Goal: Find specific page/section: Find specific page/section

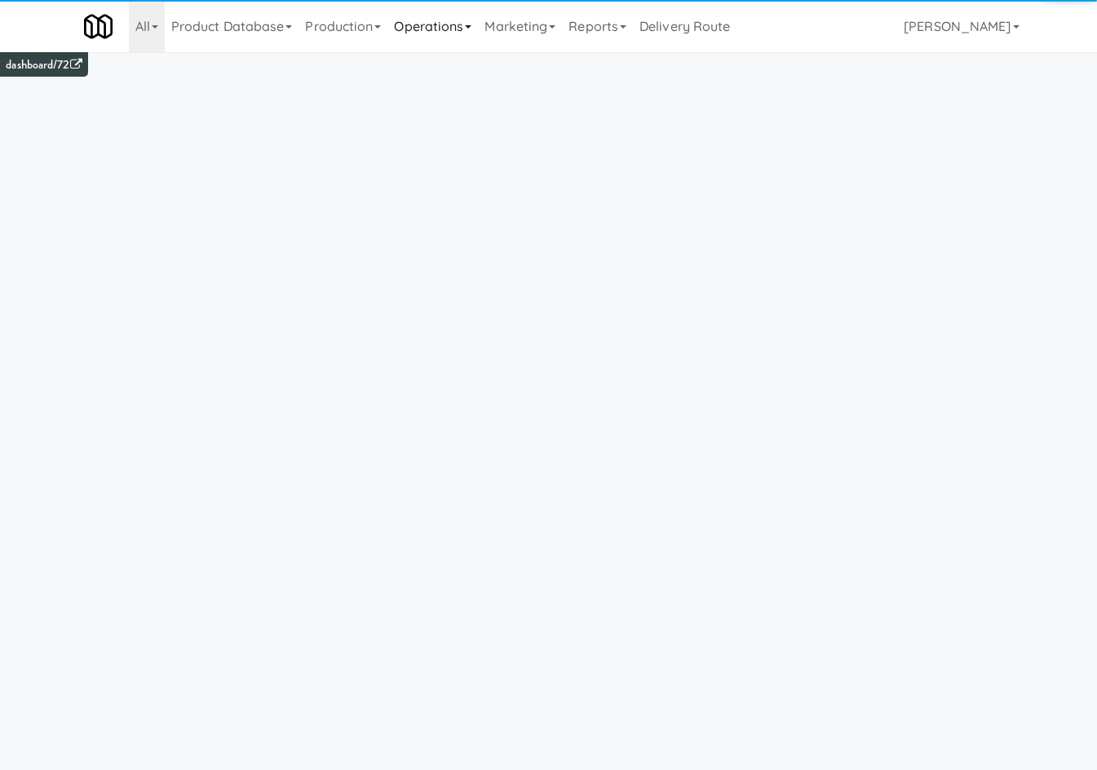
click at [448, 19] on link "Operations" at bounding box center [432, 26] width 91 height 52
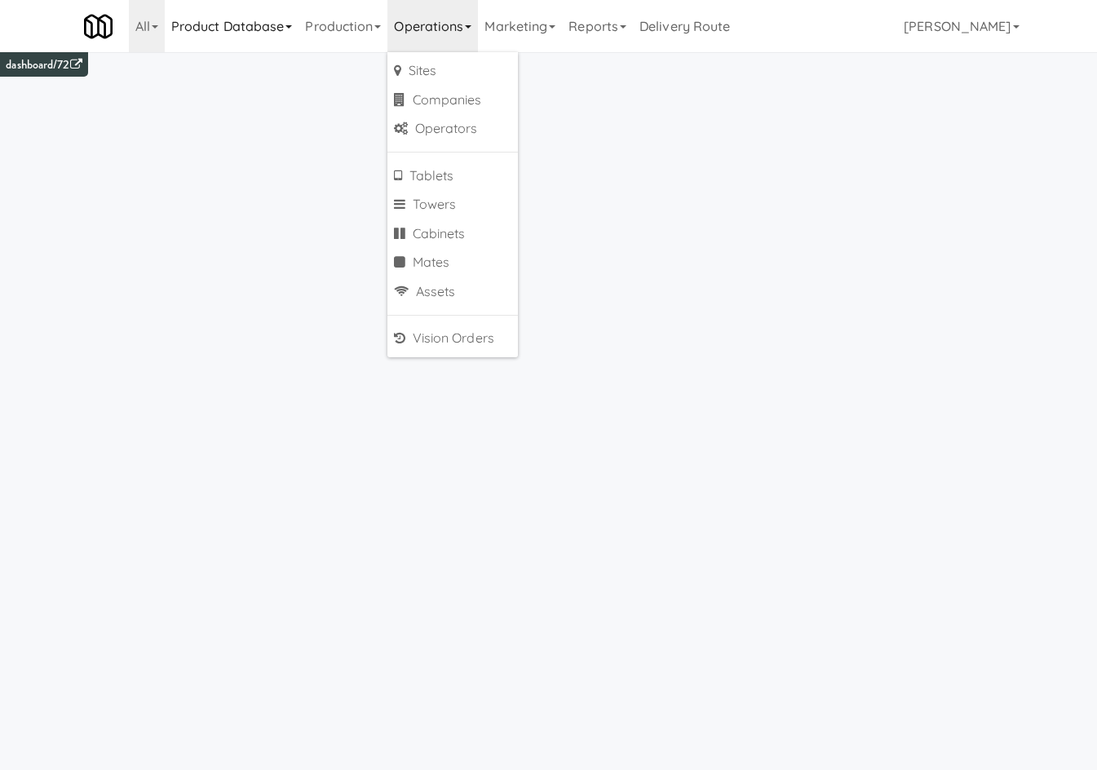
click at [256, 41] on link "Product Database" at bounding box center [232, 26] width 135 height 52
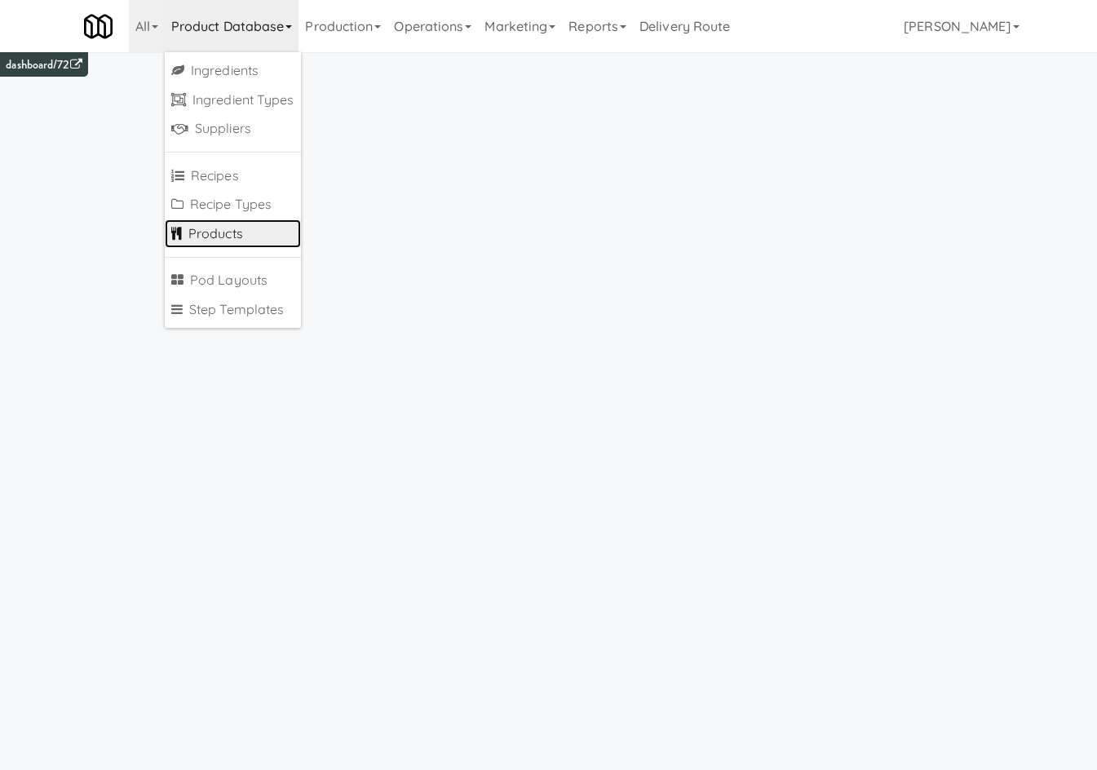
click at [252, 241] on link "Products" at bounding box center [233, 233] width 136 height 29
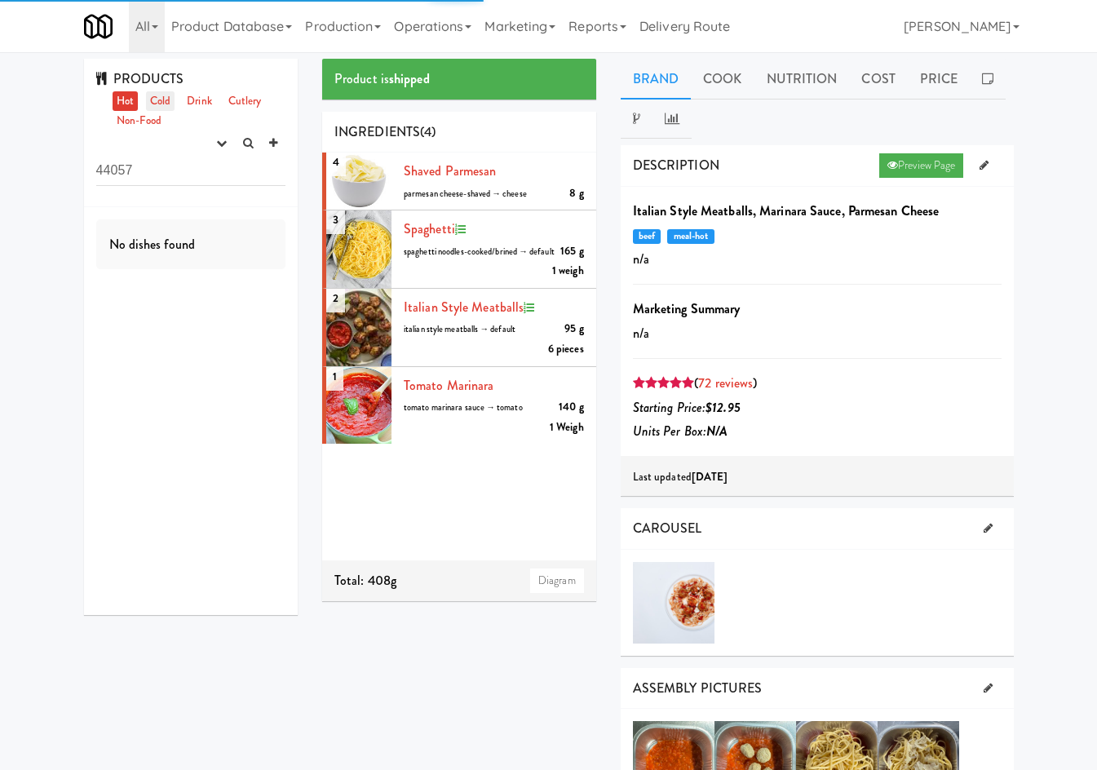
click at [175, 95] on link "Cold" at bounding box center [160, 101] width 29 height 20
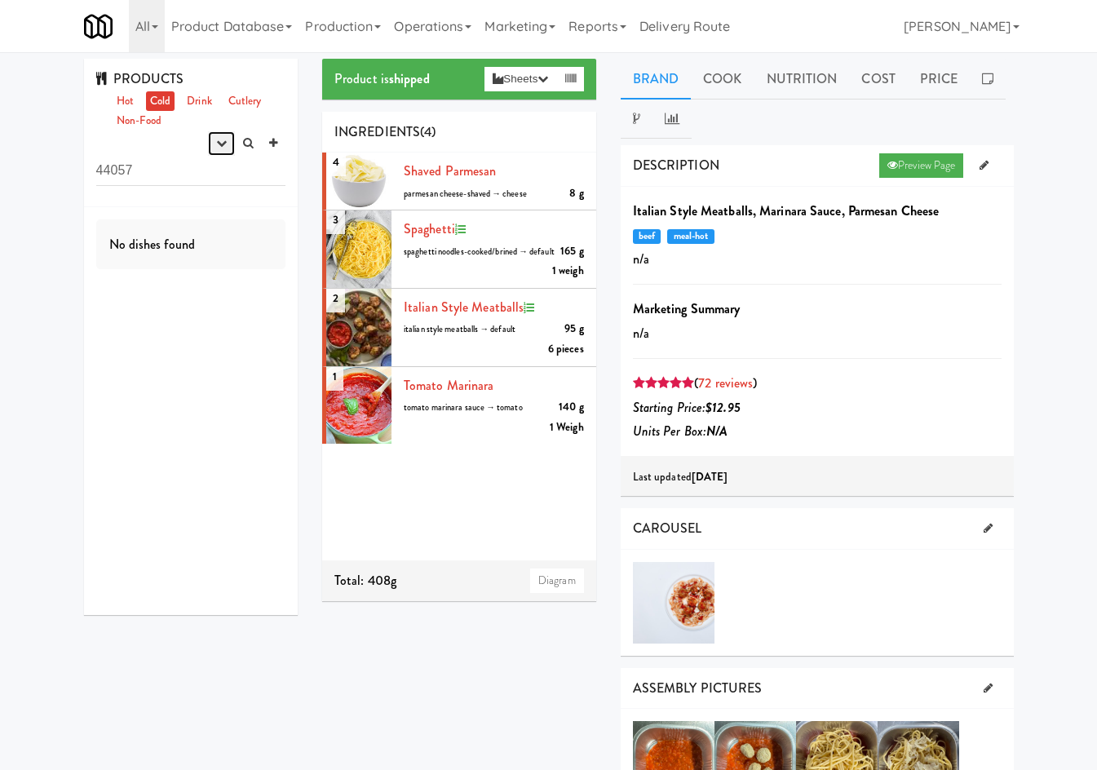
click at [216, 148] on icon "button" at bounding box center [221, 143] width 11 height 11
click at [202, 170] on link "experimenting" at bounding box center [169, 174] width 131 height 29
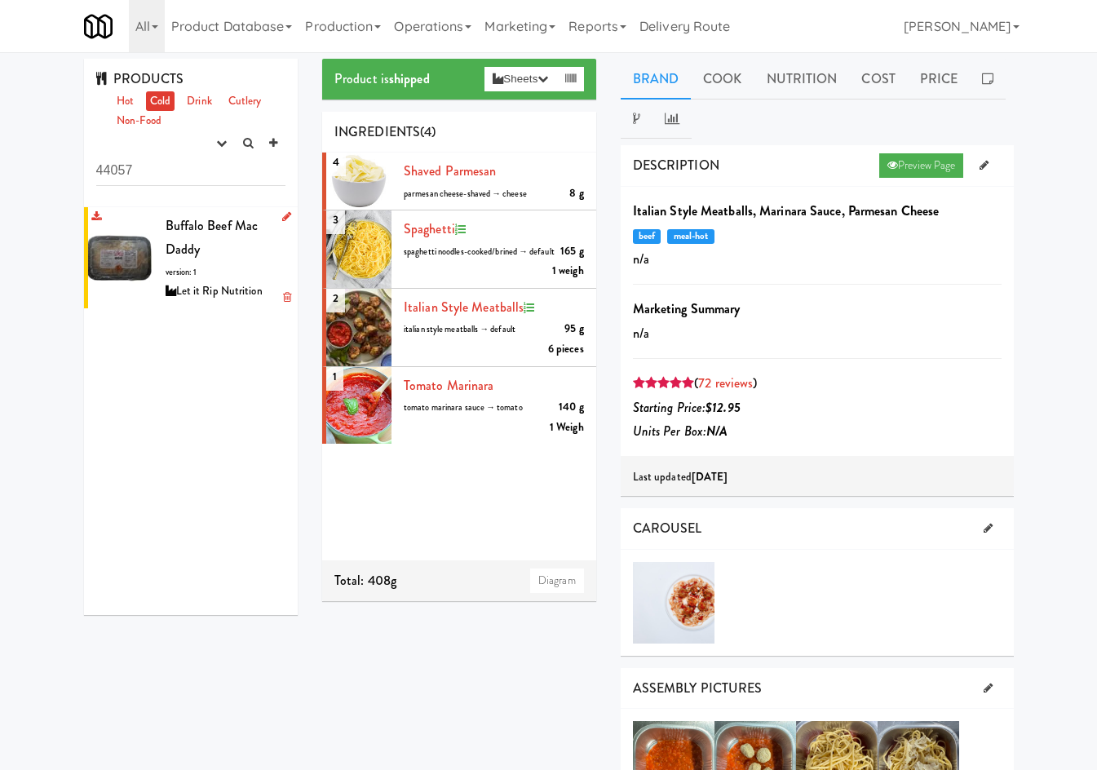
click at [201, 228] on span "Buffalo Beef Mac Daddy" at bounding box center [212, 237] width 93 height 43
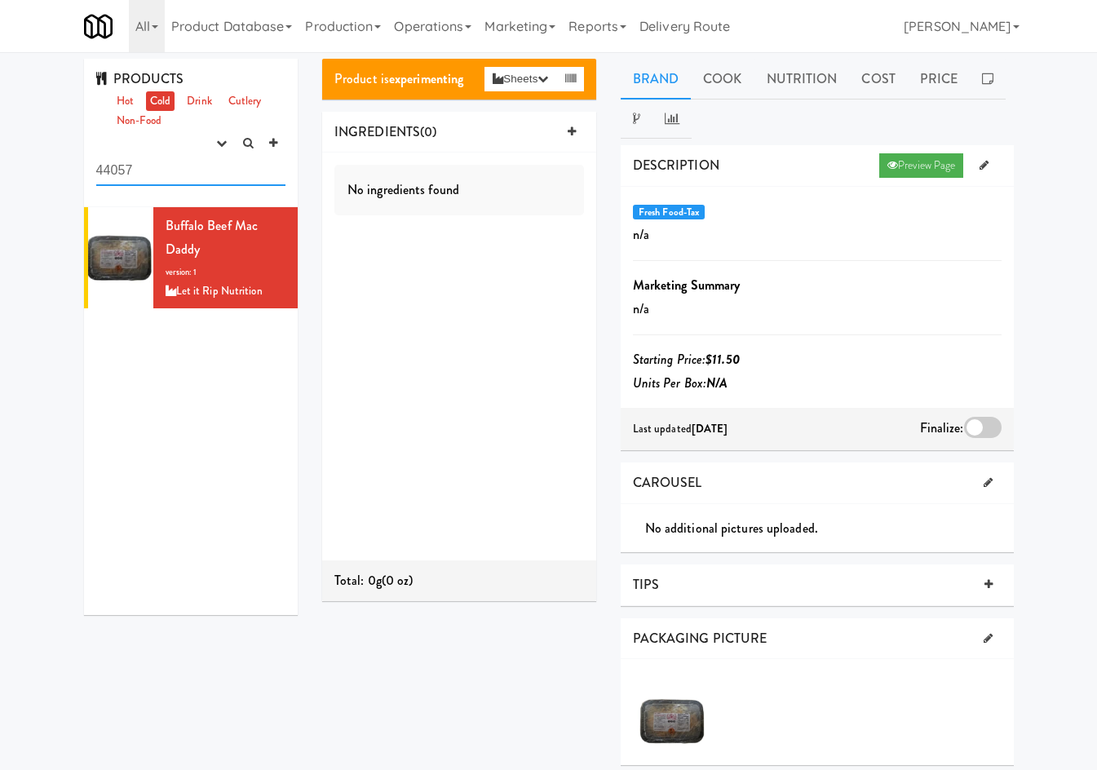
click at [193, 173] on input "44057" at bounding box center [191, 171] width 190 height 30
click at [192, 173] on input "44057" at bounding box center [191, 171] width 190 height 30
paste input "21369"
type input "21369"
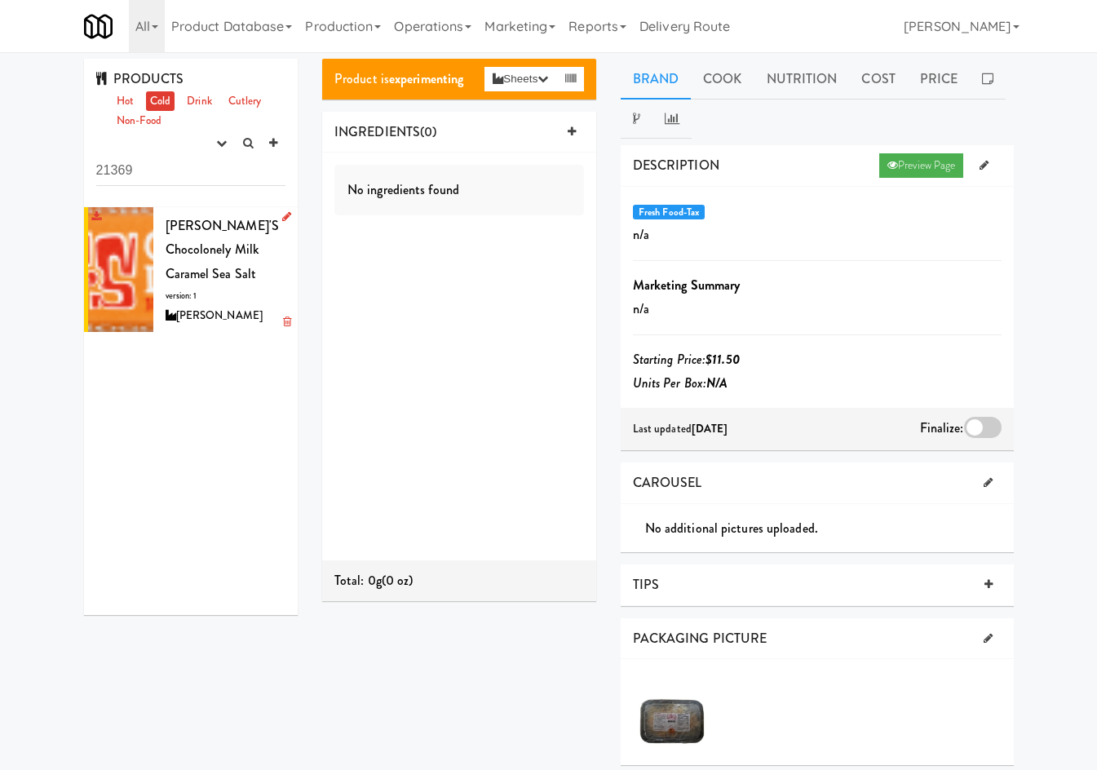
click at [209, 252] on span "Tony's Chocolonely Milk Caramel Sea Salt" at bounding box center [223, 249] width 114 height 67
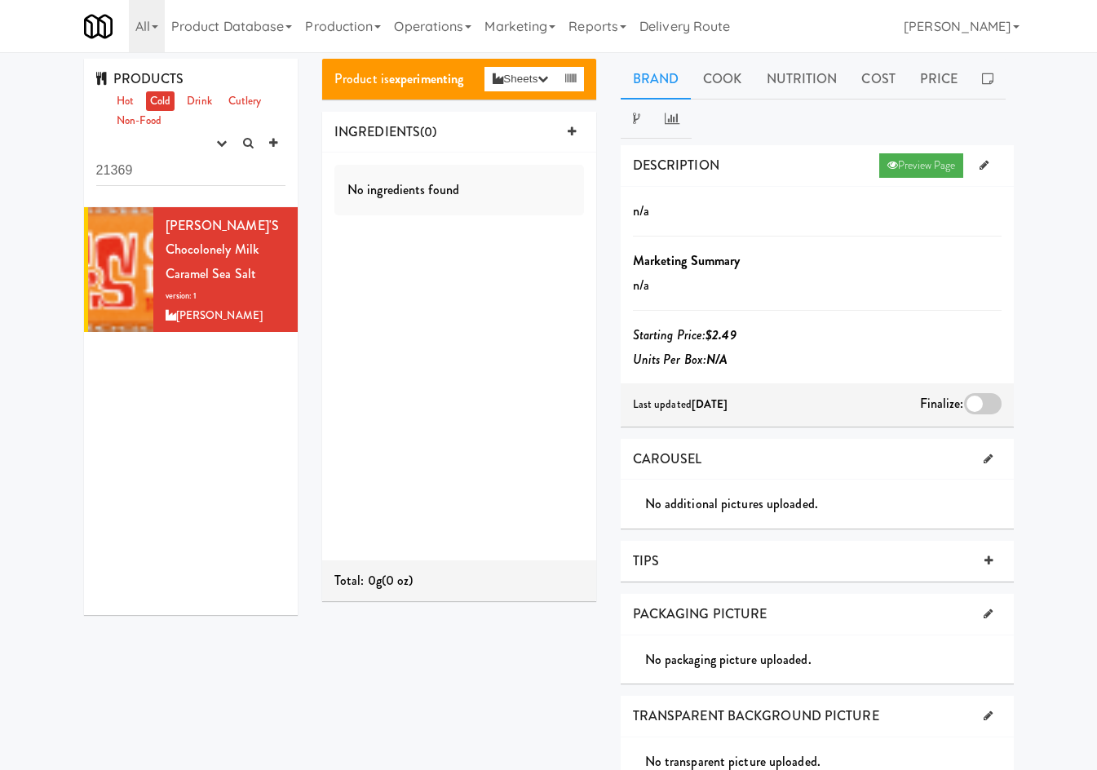
drag, startPoint x: 534, startPoint y: 384, endPoint x: 537, endPoint y: 357, distance: 27.1
click at [534, 384] on div "No ingredients found" at bounding box center [459, 357] width 274 height 408
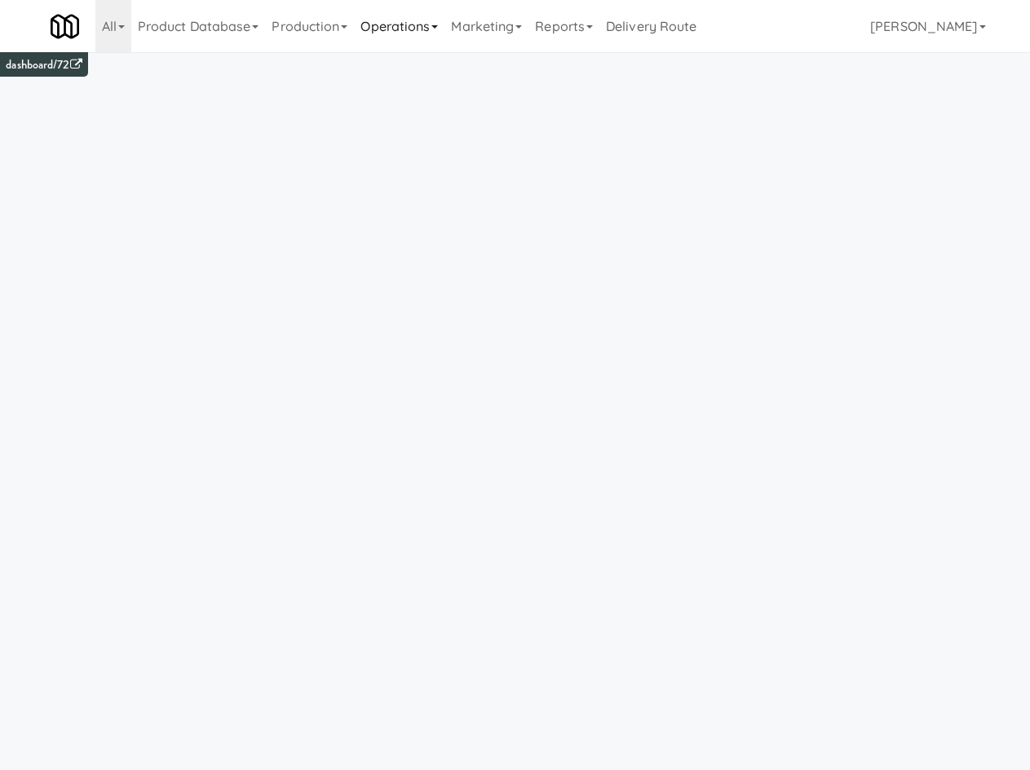
click at [364, 29] on link "Operations" at bounding box center [399, 26] width 91 height 52
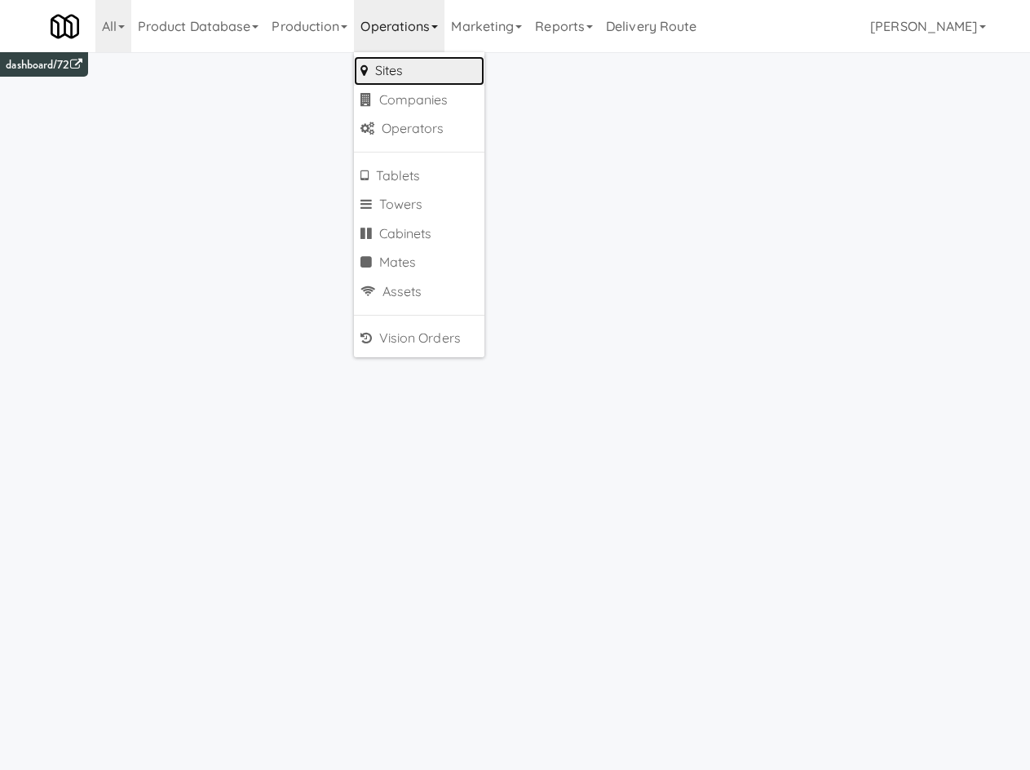
click at [393, 71] on link "Sites" at bounding box center [419, 70] width 131 height 29
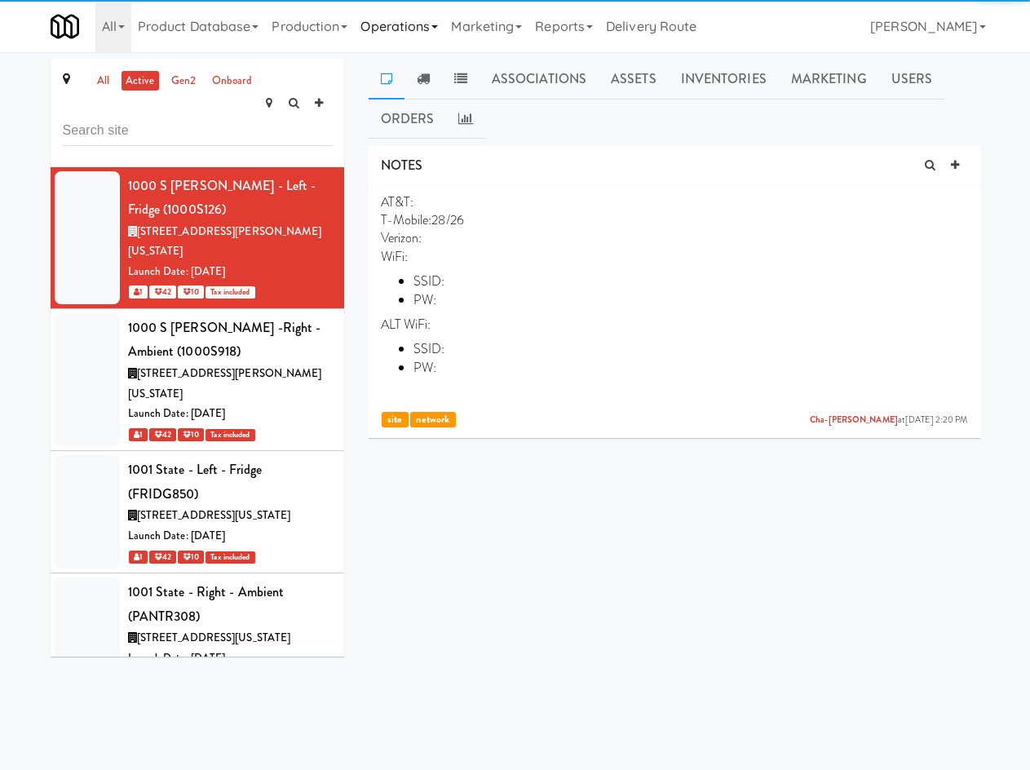
click at [400, 15] on link "Operations" at bounding box center [399, 26] width 91 height 52
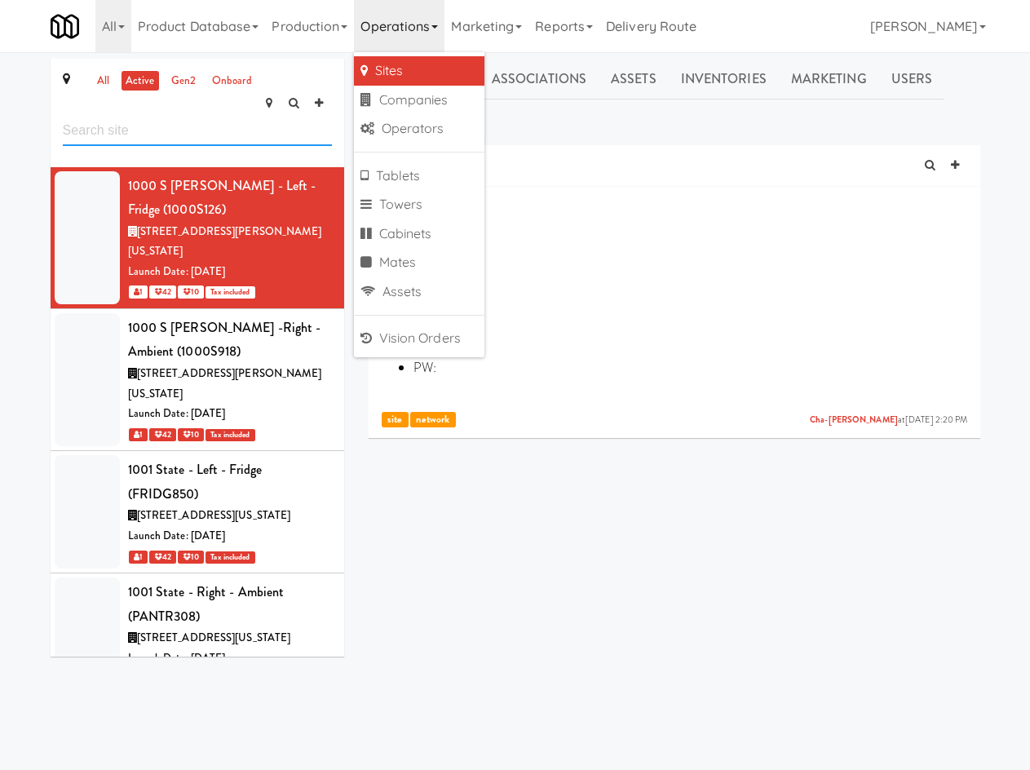
click at [280, 116] on input "text" at bounding box center [197, 131] width 269 height 30
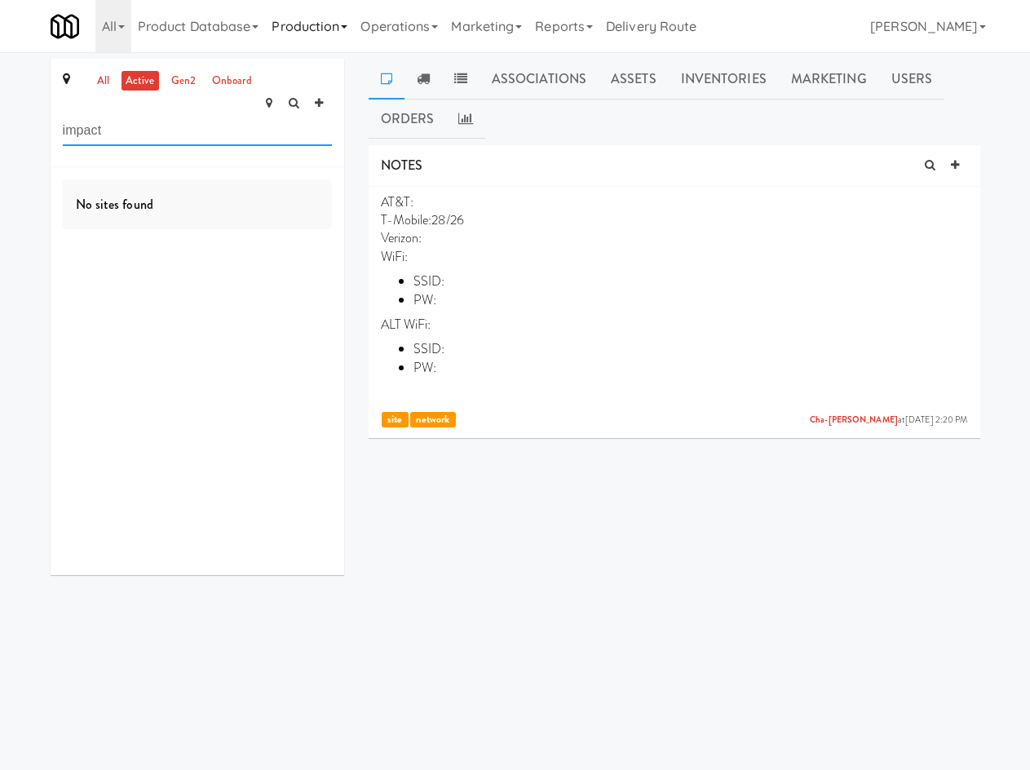
type input "impact"
